Goal: Information Seeking & Learning: Learn about a topic

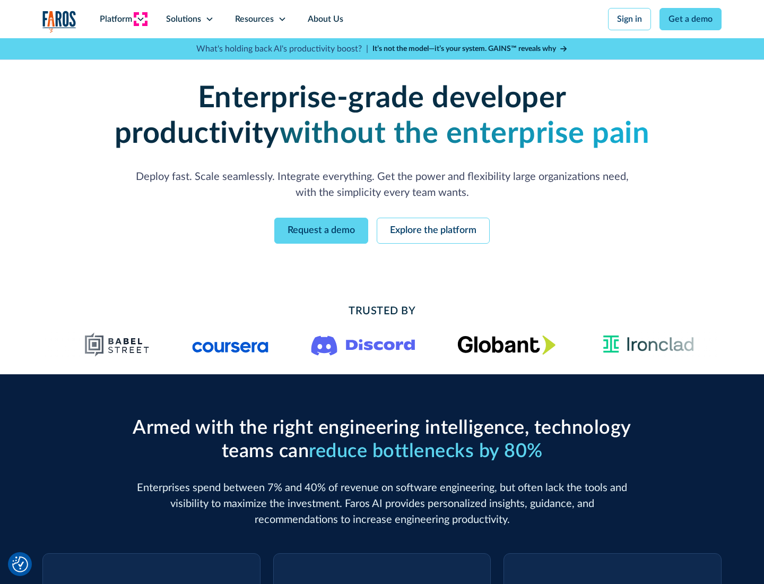
click at [140, 19] on icon at bounding box center [140, 19] width 8 height 8
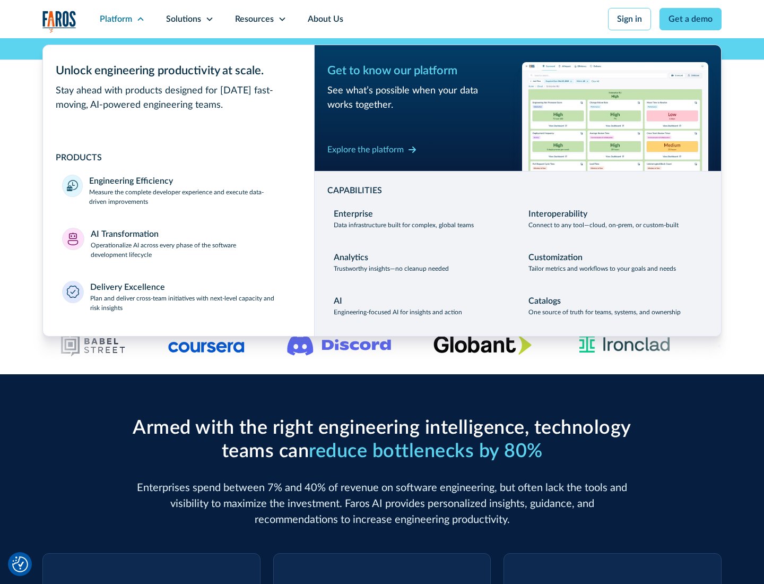
click at [192, 196] on p "Measure the complete developer experience and execute data-driven improvements" at bounding box center [192, 196] width 206 height 19
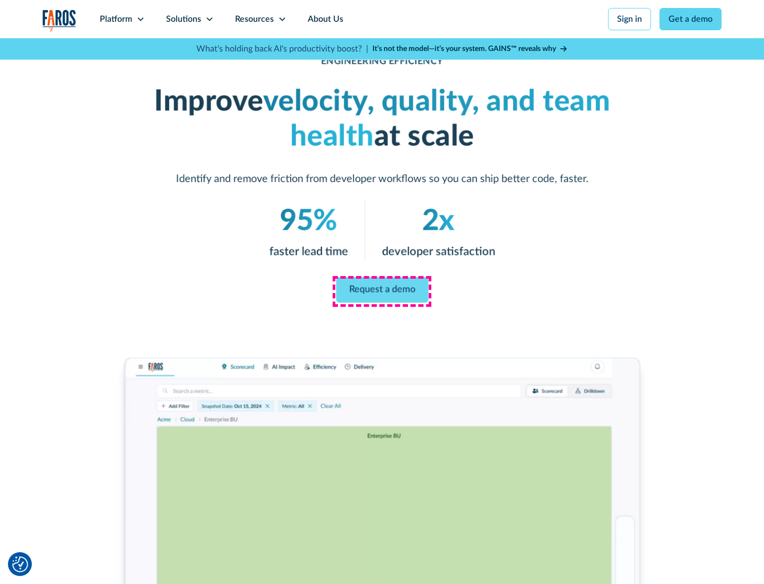
click at [382, 290] on link "Request a demo" at bounding box center [382, 289] width 92 height 25
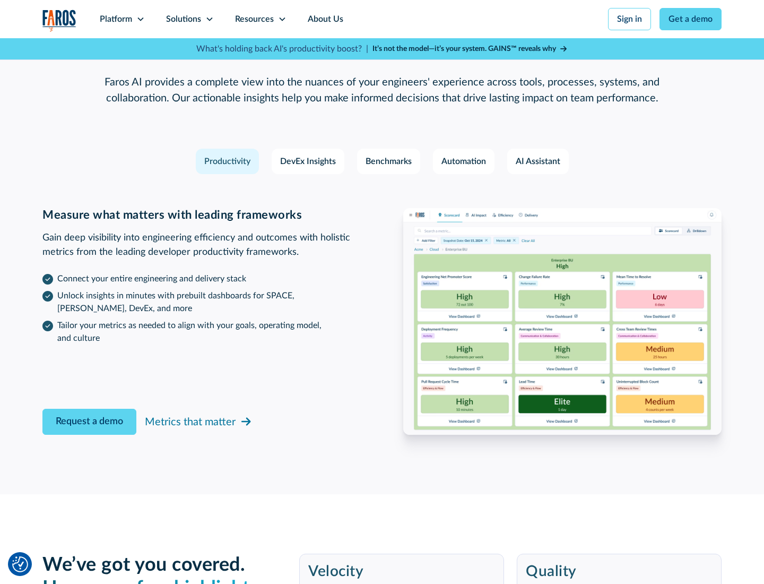
click at [140, 19] on icon at bounding box center [140, 19] width 8 height 8
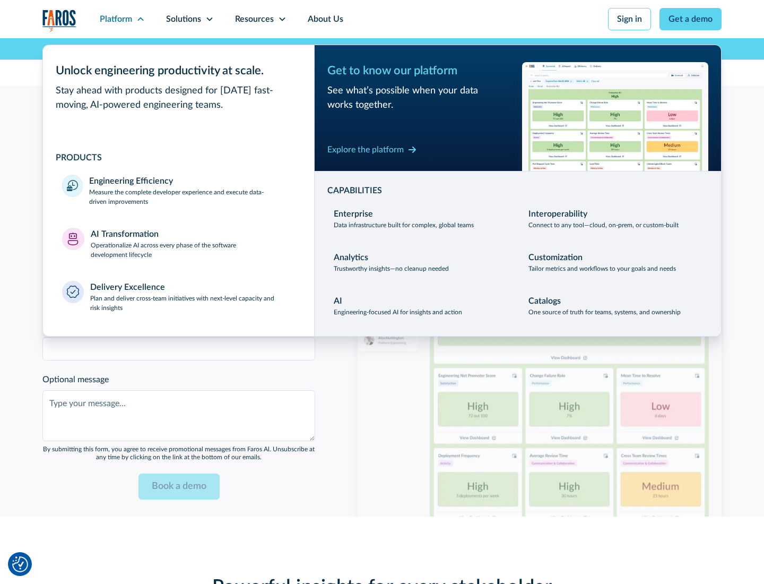
scroll to position [2328, 0]
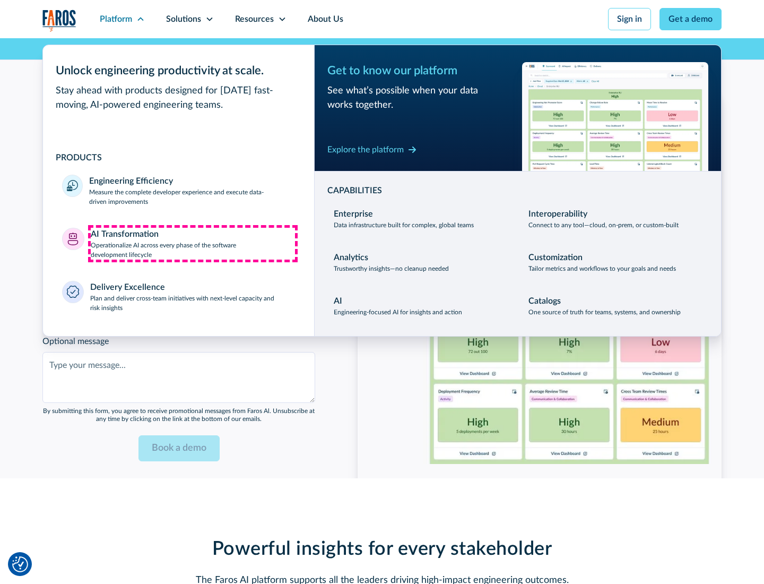
click at [193, 243] on p "Operationalize AI across every phase of the software development lifecycle" at bounding box center [193, 249] width 205 height 19
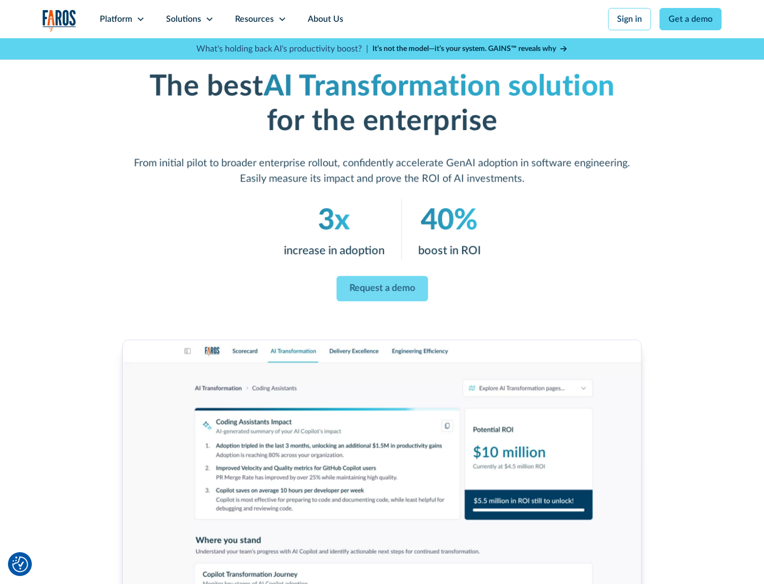
click at [382, 288] on link "Request a demo" at bounding box center [381, 288] width 91 height 25
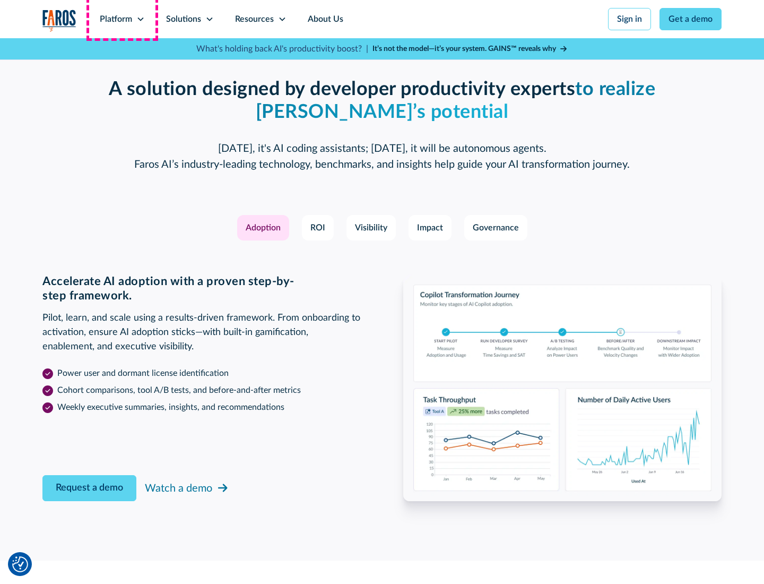
click at [122, 19] on div "Platform" at bounding box center [116, 19] width 32 height 13
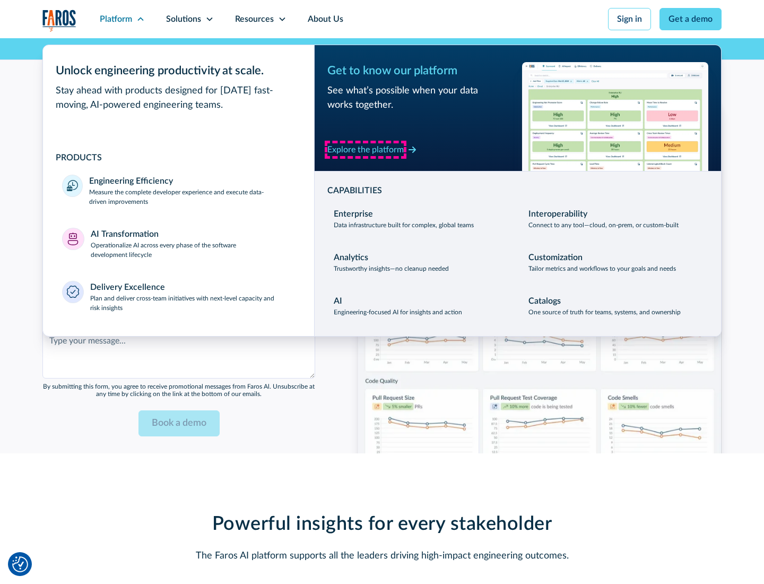
scroll to position [2584, 0]
click at [366, 149] on div "Explore the platform" at bounding box center [365, 149] width 76 height 13
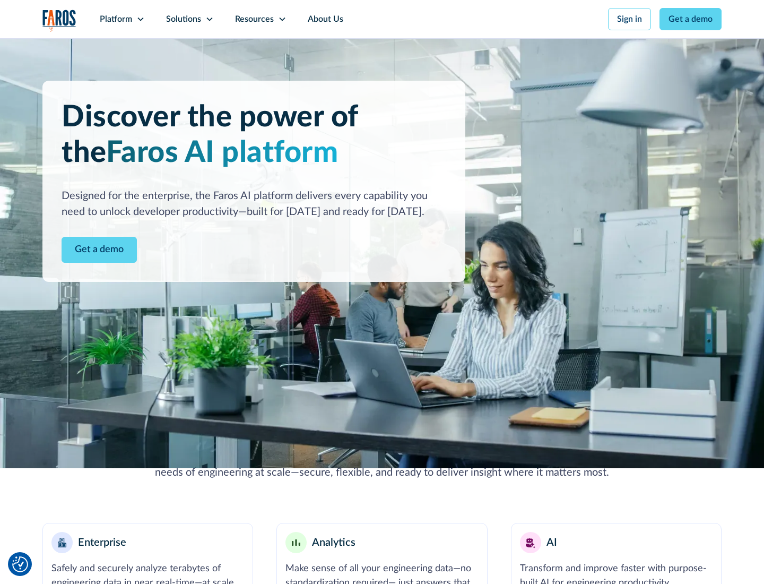
click at [99, 249] on link "Get a demo" at bounding box center [99, 250] width 75 height 26
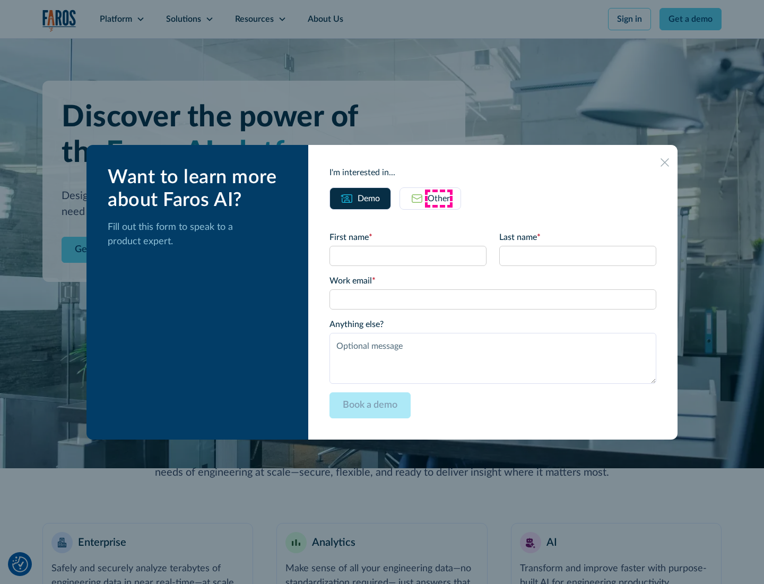
click at [439, 198] on div "Other" at bounding box center [439, 198] width 22 height 13
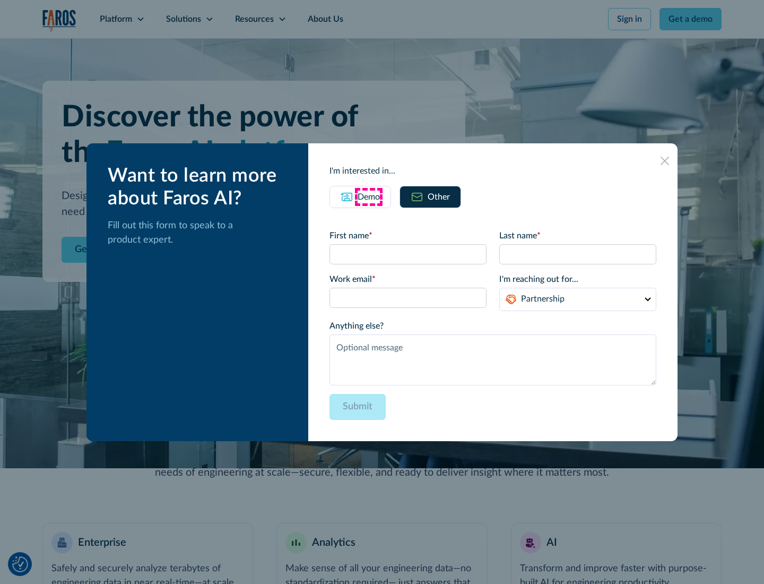
click at [369, 196] on div "Demo" at bounding box center [369, 197] width 22 height 13
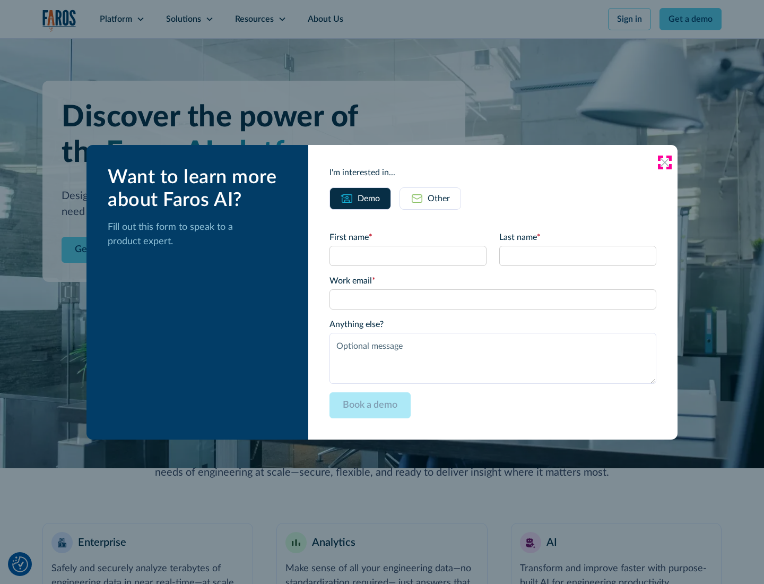
click at [665, 162] on icon at bounding box center [665, 162] width 8 height 8
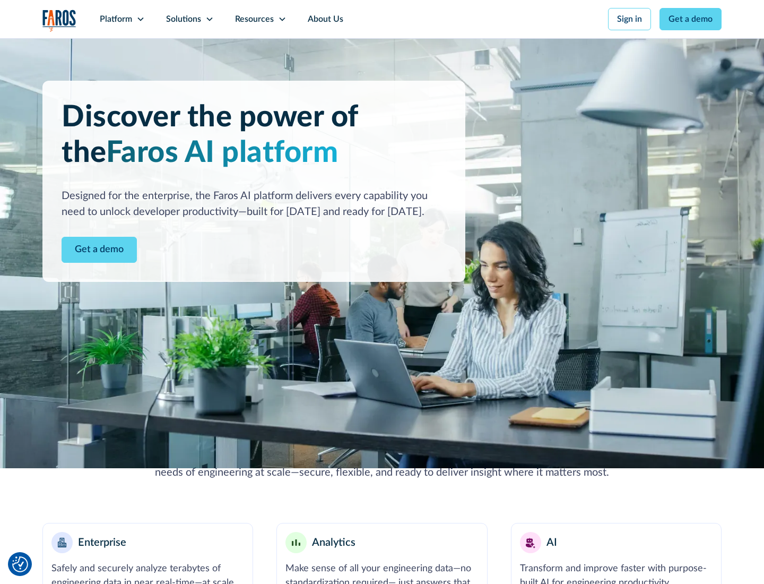
click at [140, 19] on icon at bounding box center [140, 19] width 8 height 8
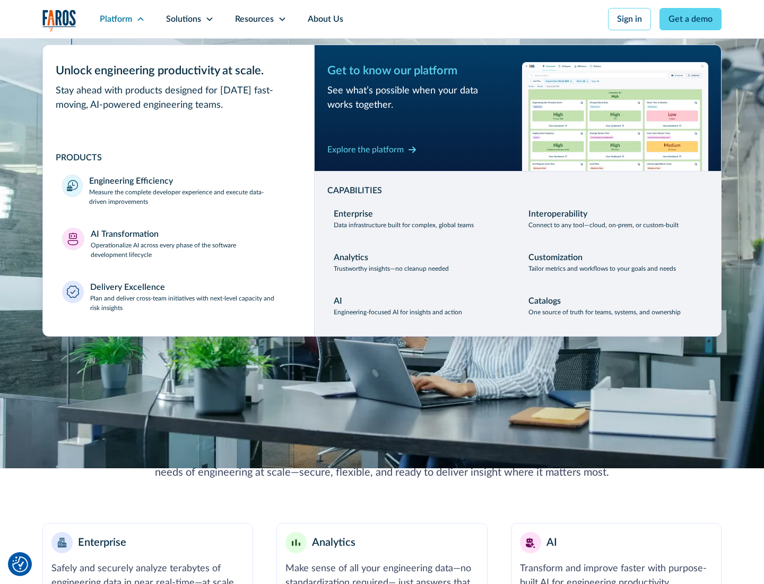
click at [192, 303] on p "Plan and deliver cross-team initiatives with next-level capacity and risk insig…" at bounding box center [192, 302] width 205 height 19
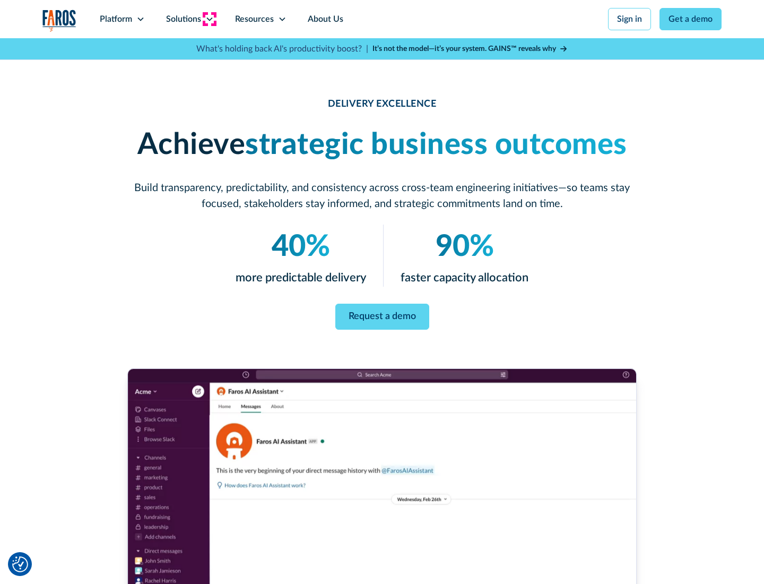
click at [209, 19] on icon at bounding box center [209, 19] width 8 height 8
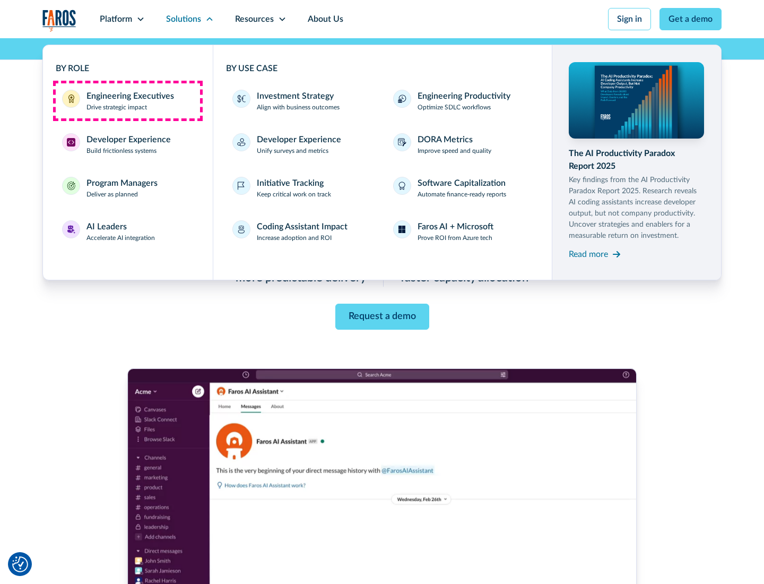
click at [127, 101] on div "Engineering Executives" at bounding box center [131, 96] width 88 height 13
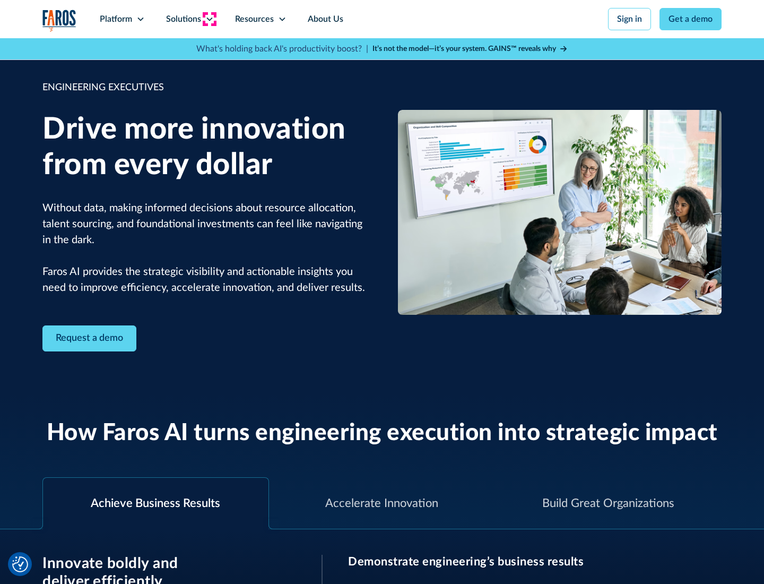
click at [209, 19] on icon at bounding box center [209, 19] width 8 height 8
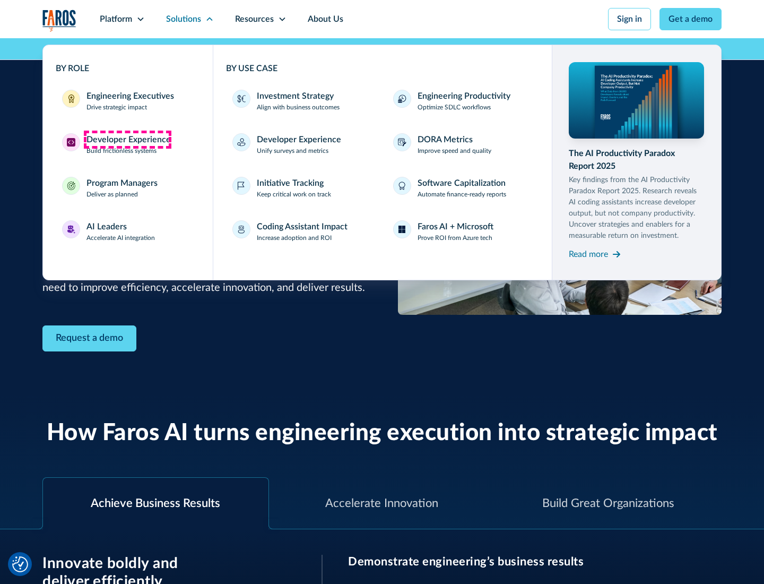
click at [127, 140] on div "Developer Experience" at bounding box center [129, 139] width 84 height 13
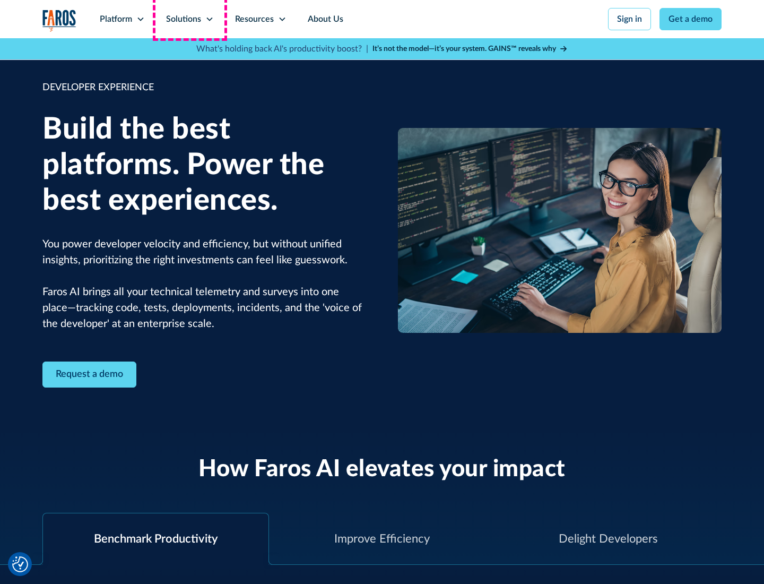
click at [189, 19] on div "Solutions" at bounding box center [183, 19] width 35 height 13
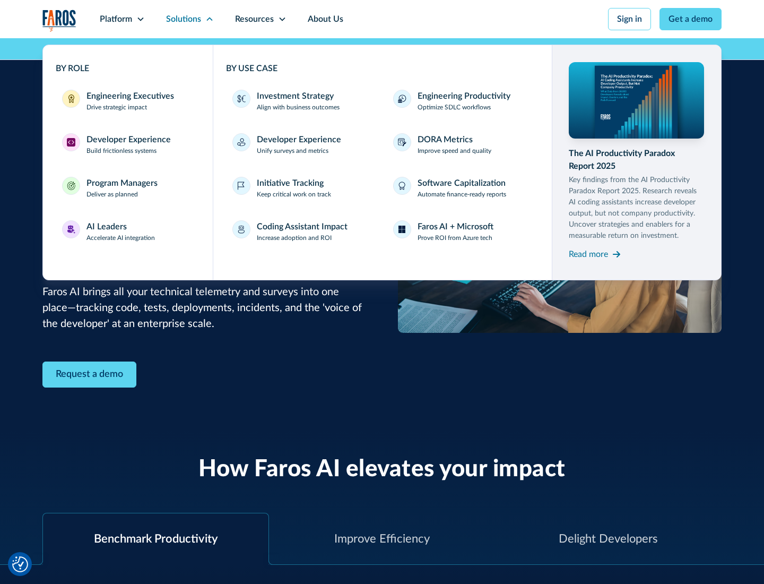
click at [122, 188] on div "Program Managers" at bounding box center [122, 183] width 71 height 13
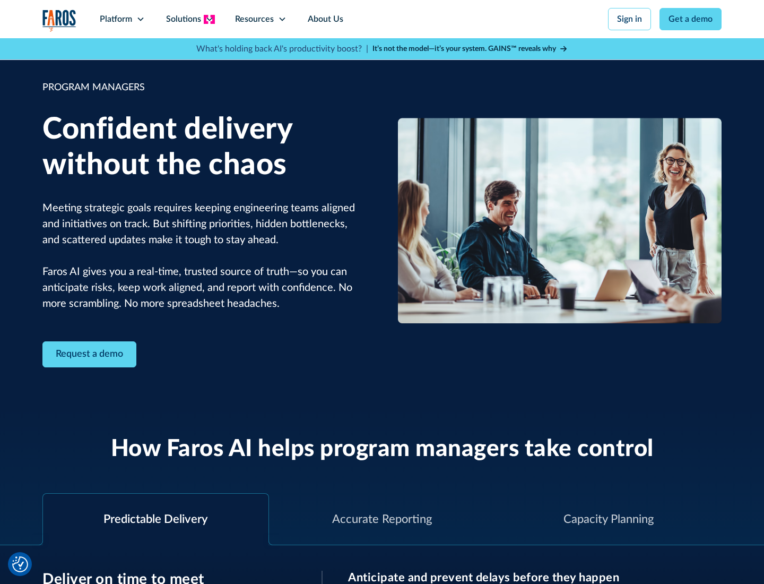
click at [209, 19] on icon at bounding box center [209, 19] width 8 height 8
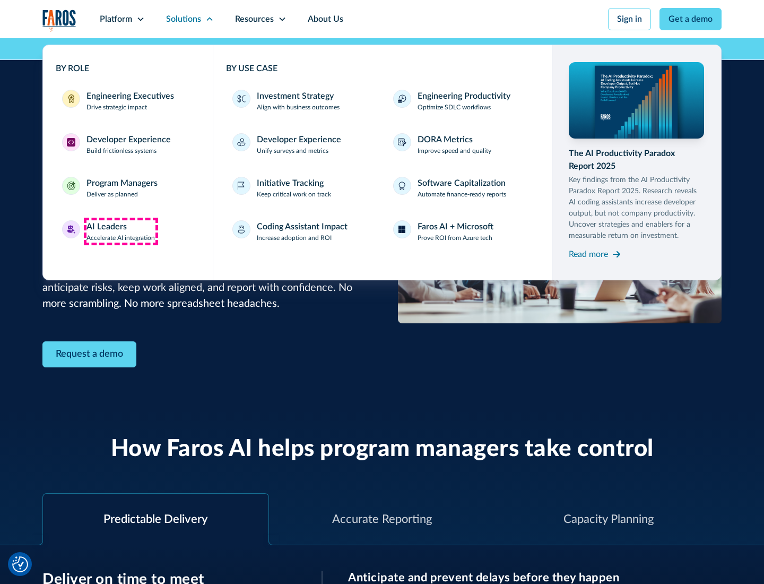
click at [121, 231] on div "AI Leaders" at bounding box center [107, 226] width 40 height 13
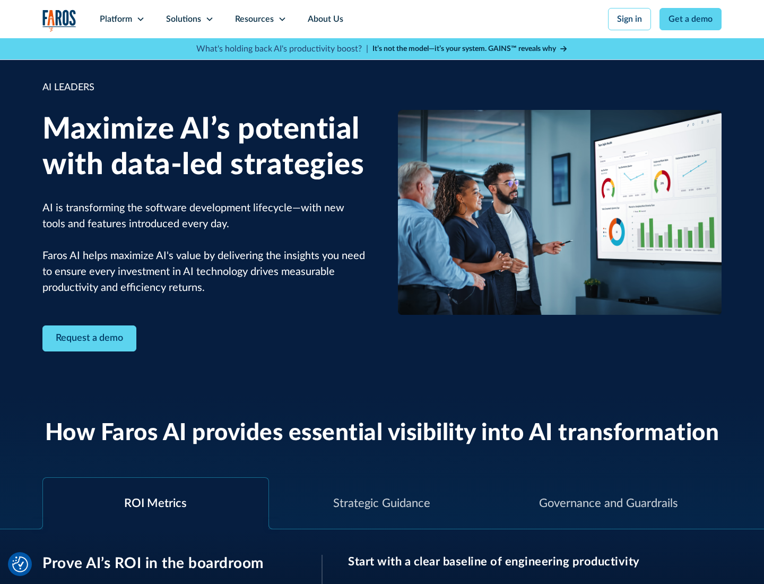
click at [209, 19] on icon at bounding box center [209, 19] width 8 height 8
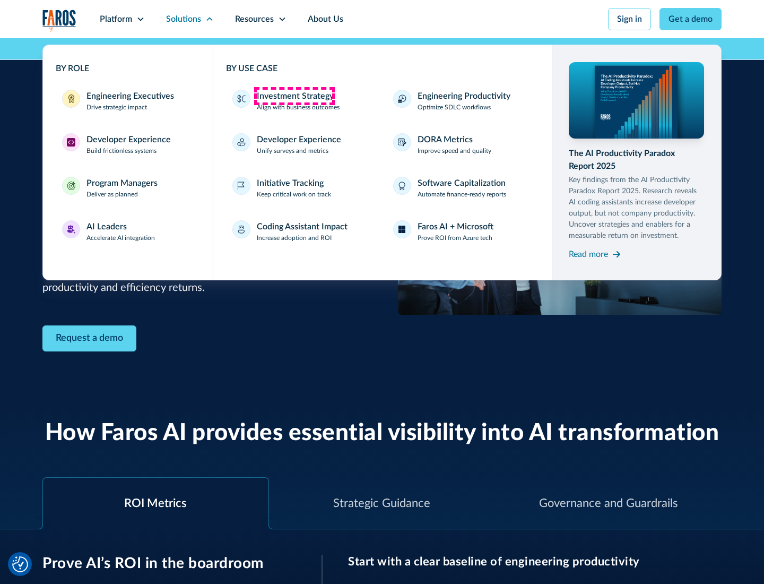
click at [294, 96] on div "Investment Strategy" at bounding box center [295, 96] width 77 height 13
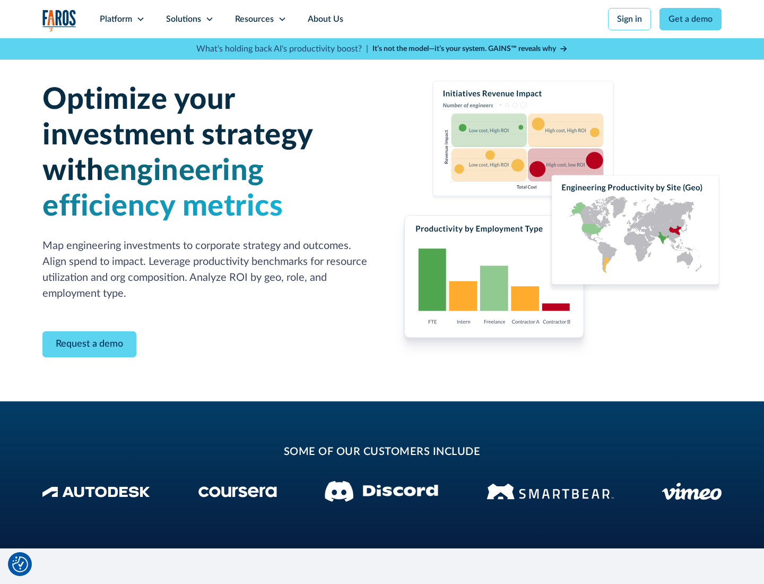
click at [209, 19] on icon at bounding box center [209, 19] width 8 height 8
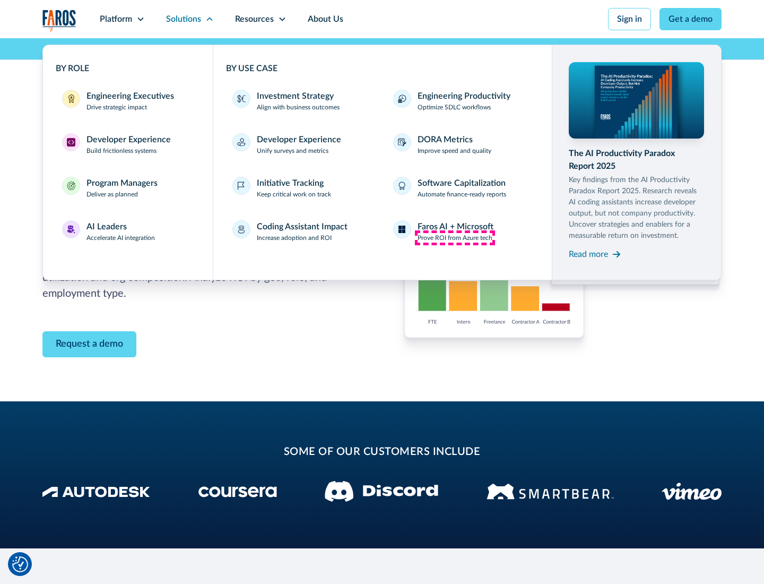
click at [455, 238] on p "Prove ROI from Azure tech" at bounding box center [455, 238] width 75 height 10
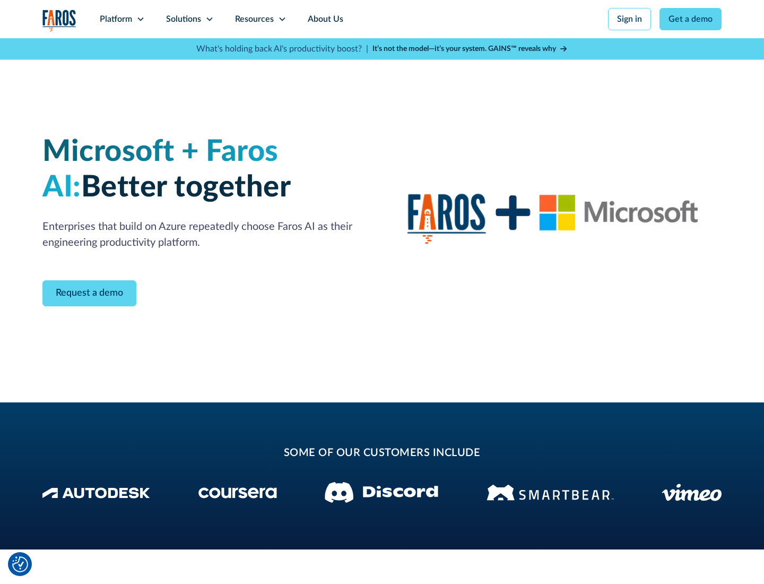
click at [209, 19] on icon at bounding box center [209, 19] width 8 height 8
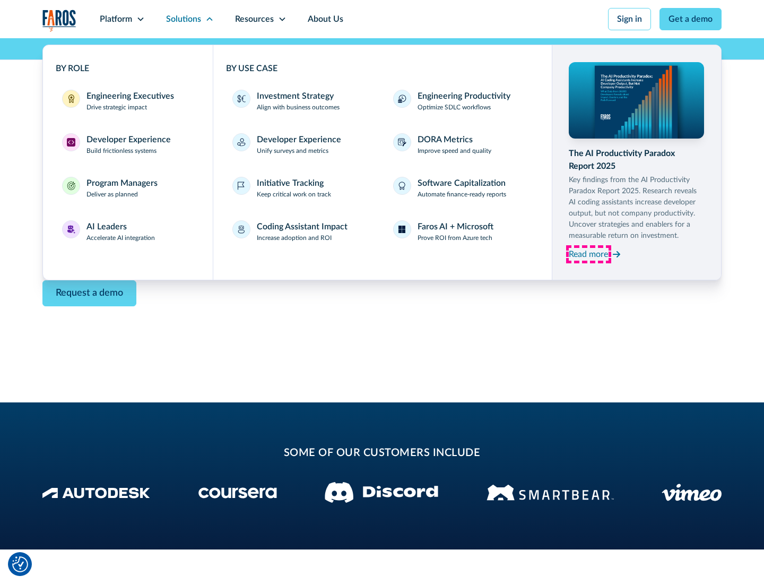
click at [589, 254] on div "Read more" at bounding box center [588, 254] width 39 height 13
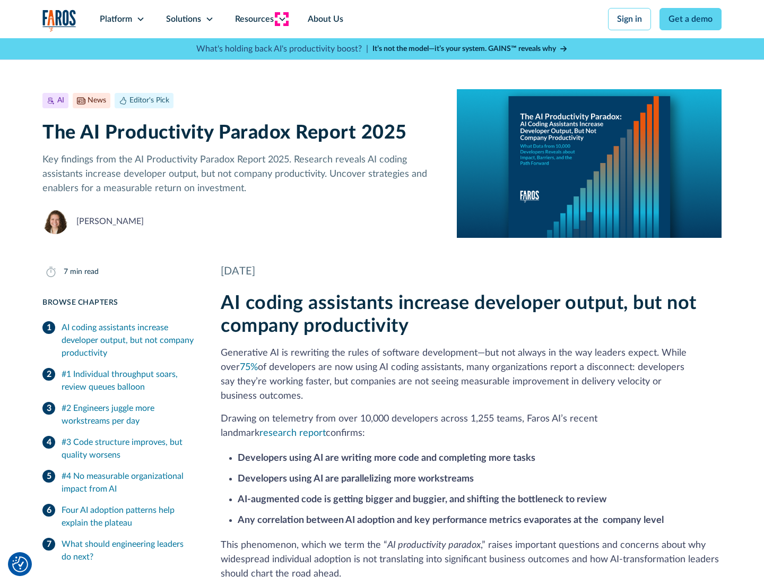
click at [281, 19] on icon at bounding box center [282, 19] width 8 height 8
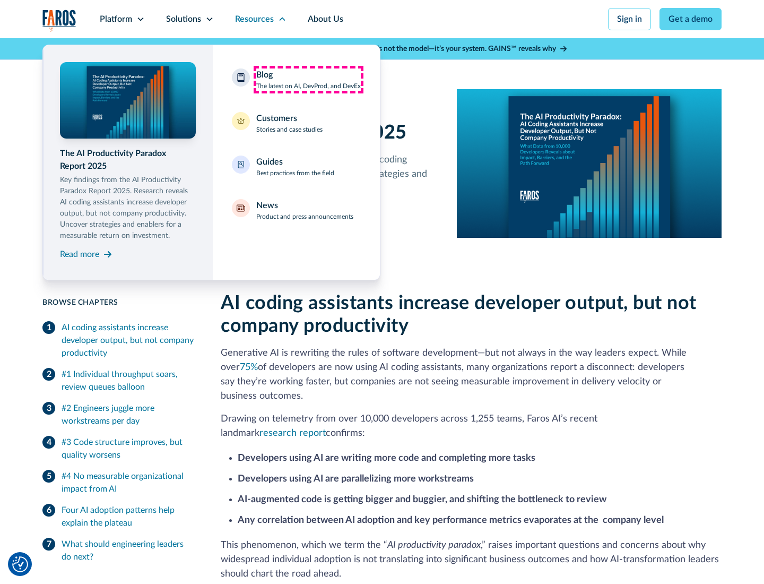
click at [308, 80] on div "Blog The latest on AI, DevProd, and DevEx" at bounding box center [308, 79] width 105 height 22
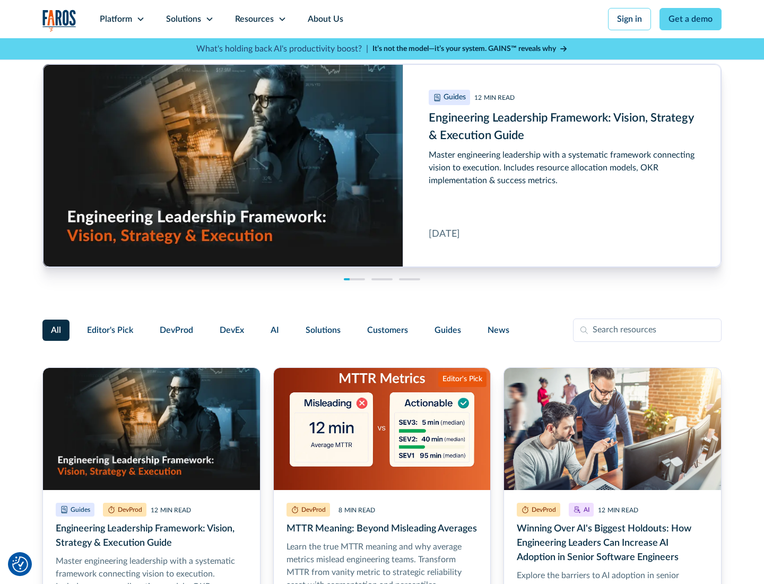
click at [691, 19] on link "Get a demo" at bounding box center [691, 19] width 62 height 22
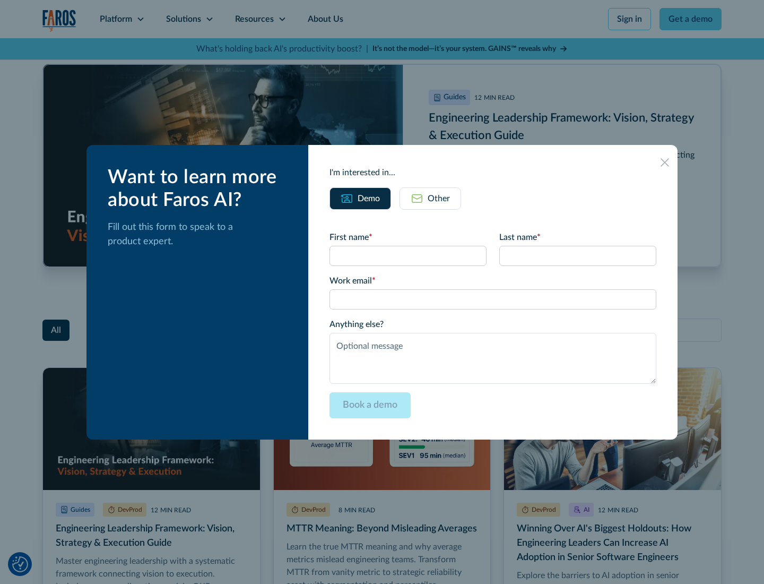
click at [430, 198] on div "Other" at bounding box center [439, 198] width 22 height 13
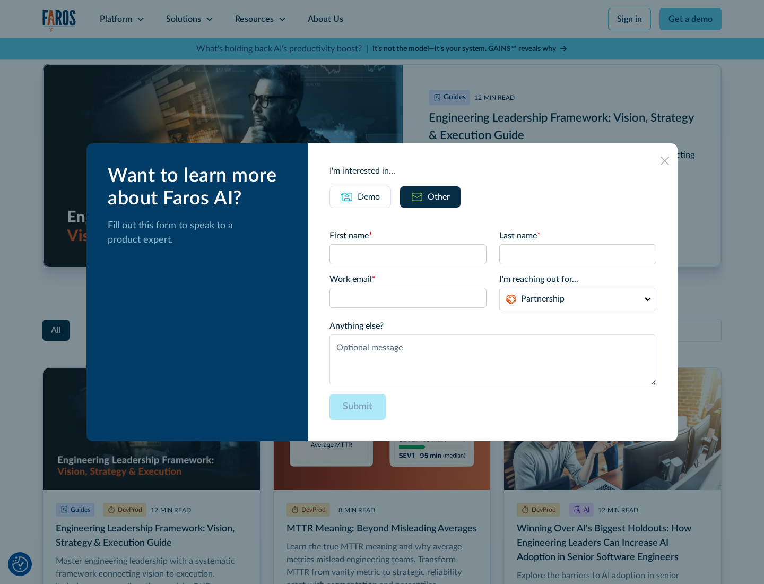
click at [665, 160] on icon at bounding box center [665, 161] width 8 height 8
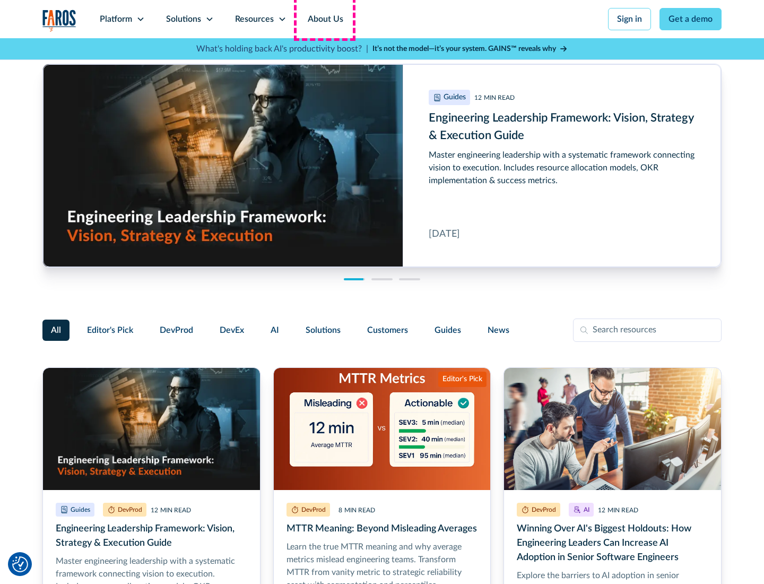
click at [324, 19] on link "About Us" at bounding box center [325, 19] width 57 height 38
